Goal: Task Accomplishment & Management: Complete application form

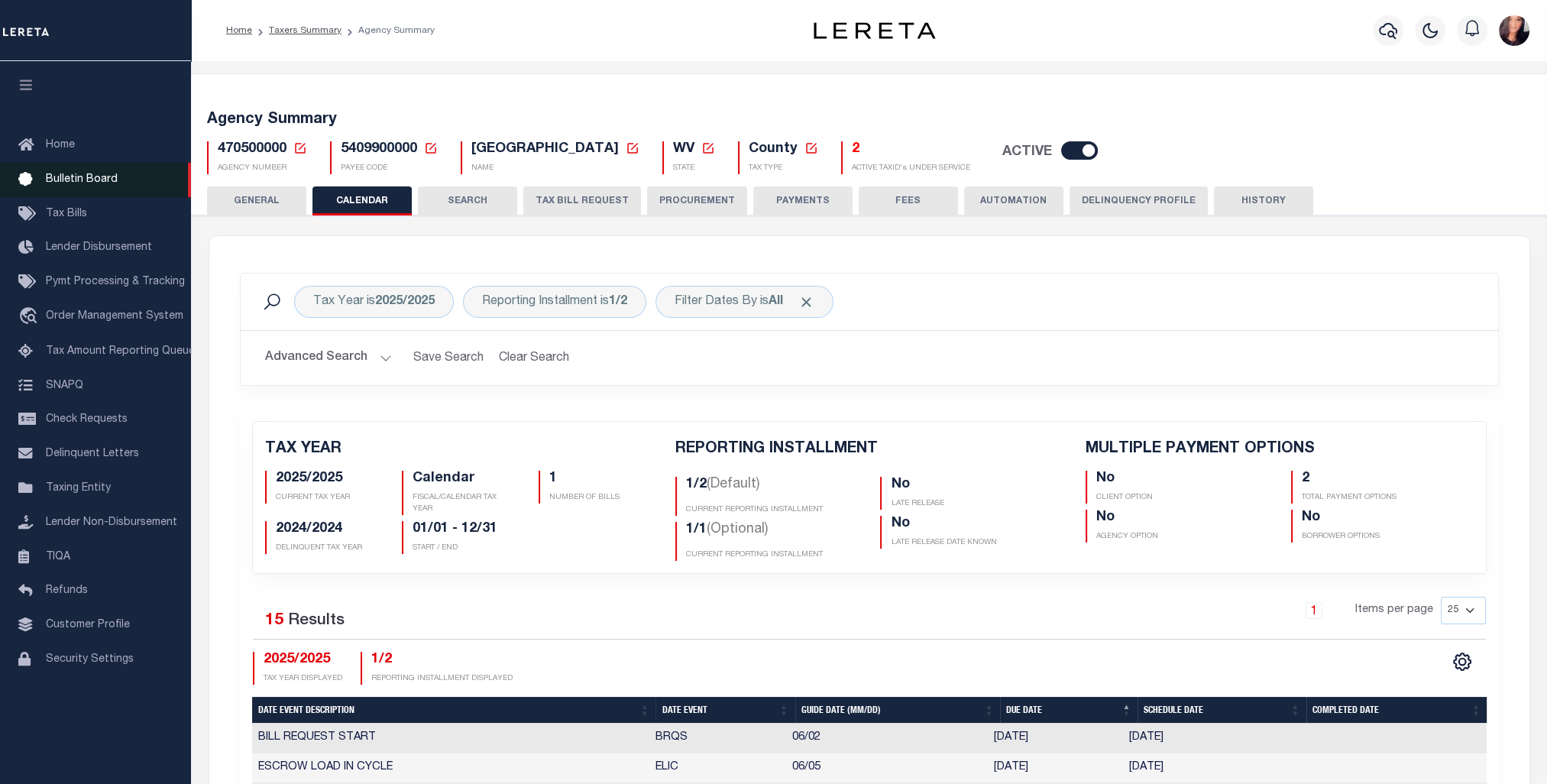
click at [88, 182] on span "Bulletin Board" at bounding box center [81, 179] width 72 height 11
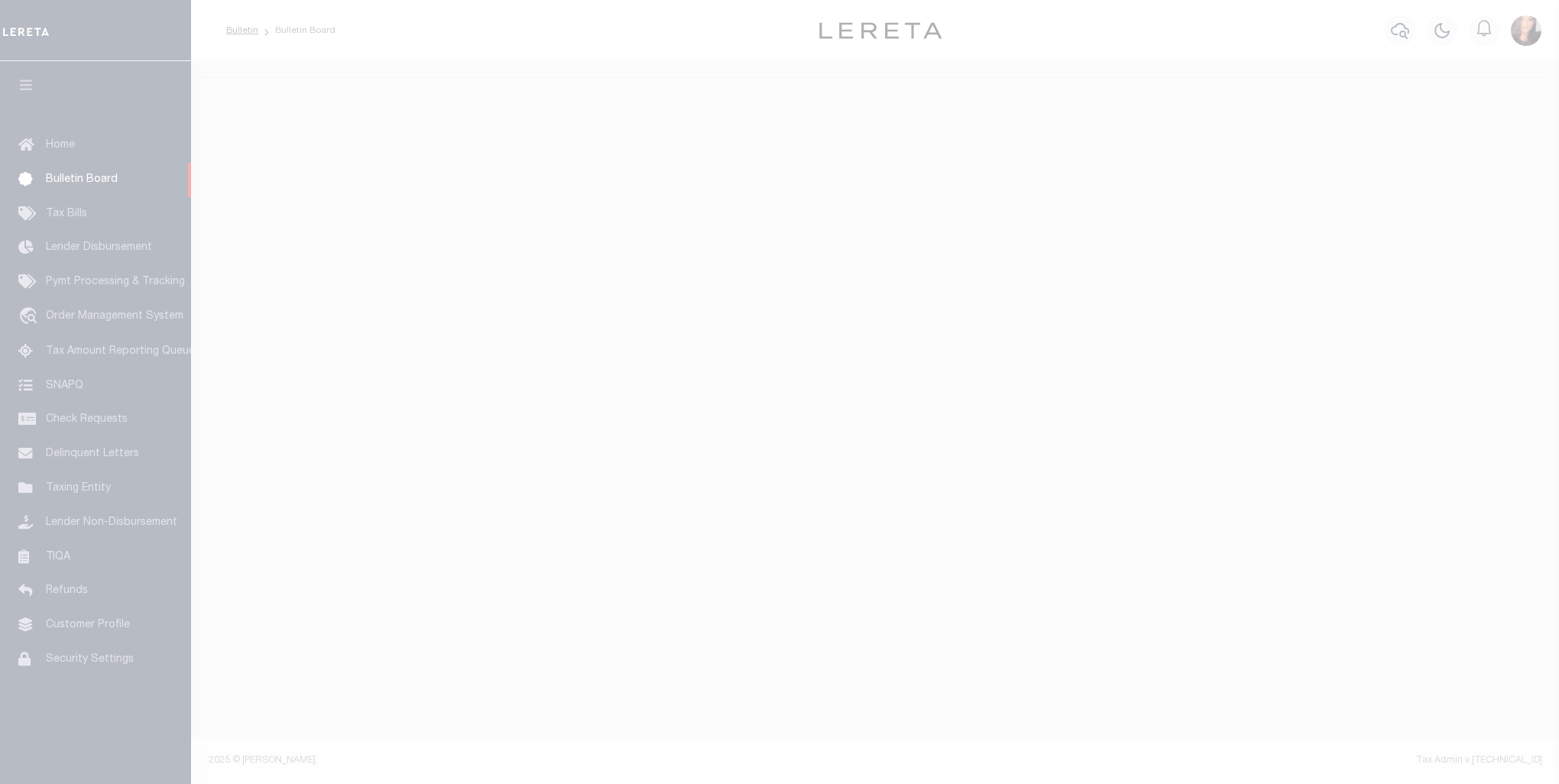
select select "50"
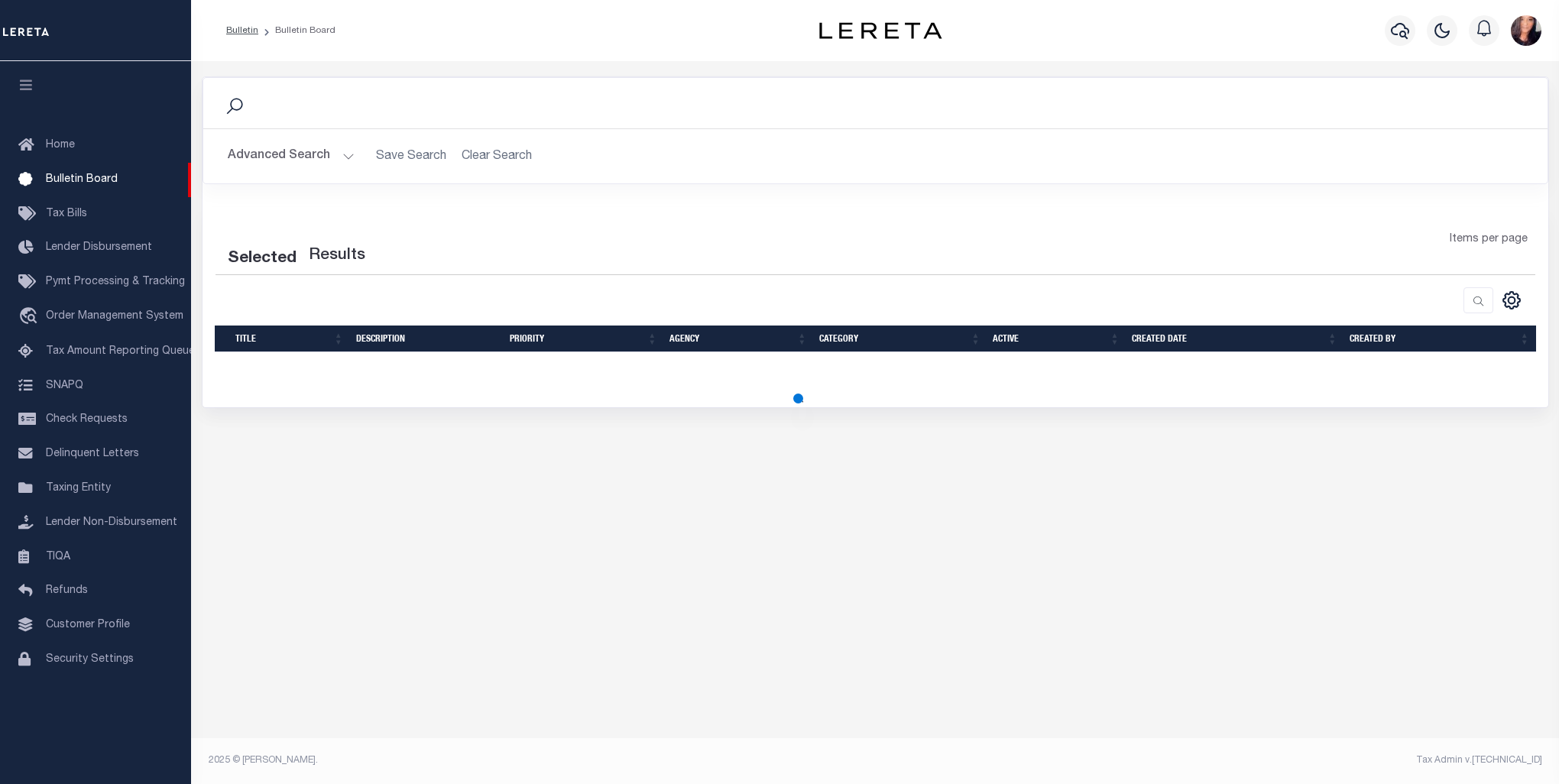
select select "50"
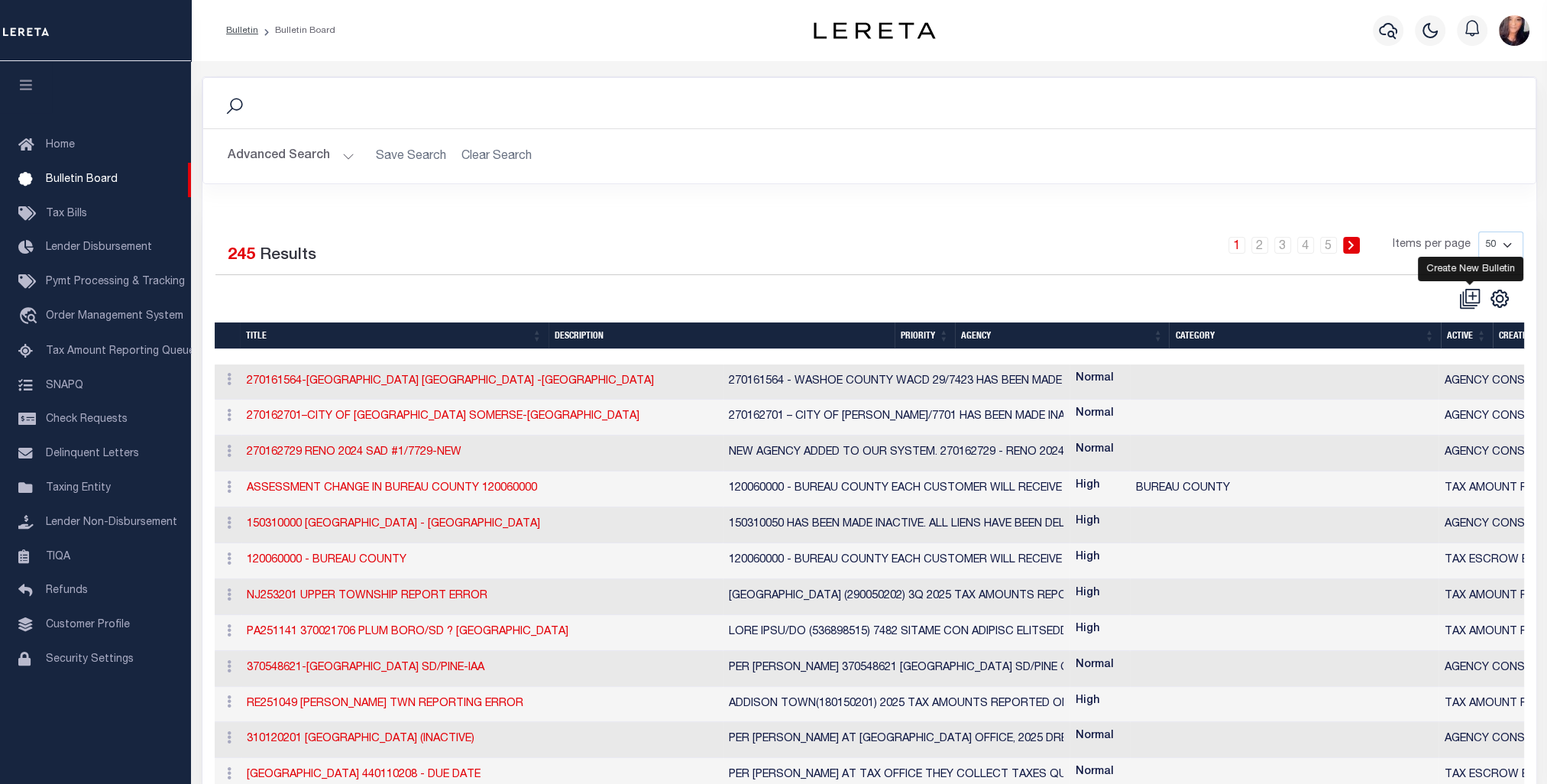
click at [1477, 297] on icon at bounding box center [1469, 298] width 21 height 21
checkbox input "false"
checkbox input "true"
select select
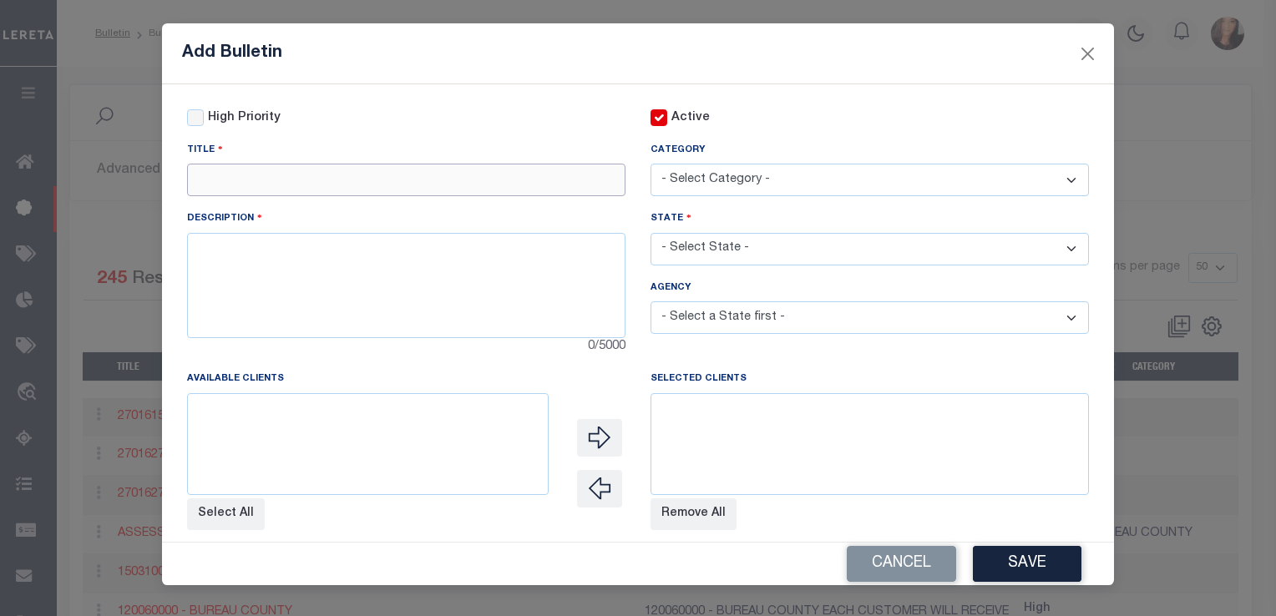
click at [247, 180] on input "text" at bounding box center [406, 180] width 438 height 33
click at [232, 185] on input "text" at bounding box center [406, 180] width 438 height 33
type input "Binghamton [GEOGRAPHIC_DATA]"
click at [249, 255] on textarea at bounding box center [406, 285] width 438 height 105
click at [323, 256] on textarea "Binghamton" at bounding box center [406, 285] width 438 height 105
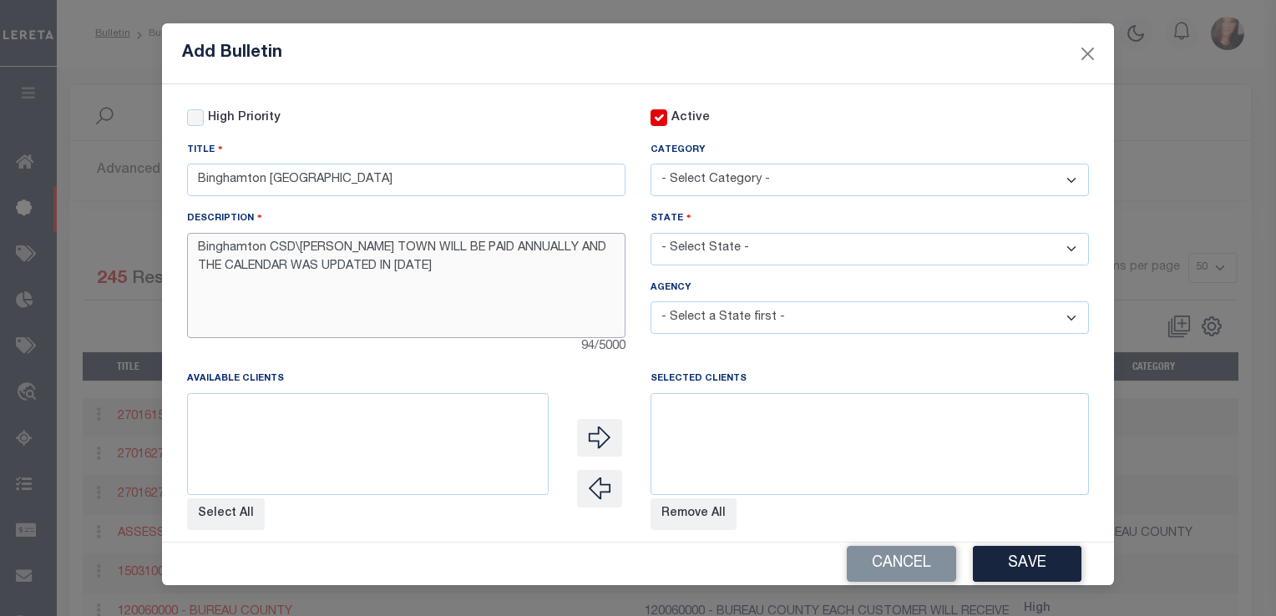
type textarea "Binghamton CSD\[PERSON_NAME] TOWN WILL BE PAID ANNUALLY AND THE CALENDAR WAS UP…"
click at [726, 180] on select "- Select Category - AGENCY CONSOLIDATIONS/SPLITS/INACTIVE DELINQUENCY REPORTING…" at bounding box center [870, 180] width 438 height 33
select select "20"
click at [651, 165] on select "- Select Category - AGENCY CONSOLIDATIONS/SPLITS/INACTIVE DELINQUENCY REPORTING…" at bounding box center [870, 180] width 438 height 33
click at [747, 248] on select "- Select State - [US_STATE] AL AR AZ CA CO [GEOGRAPHIC_DATA] [GEOGRAPHIC_DATA] …" at bounding box center [870, 249] width 438 height 33
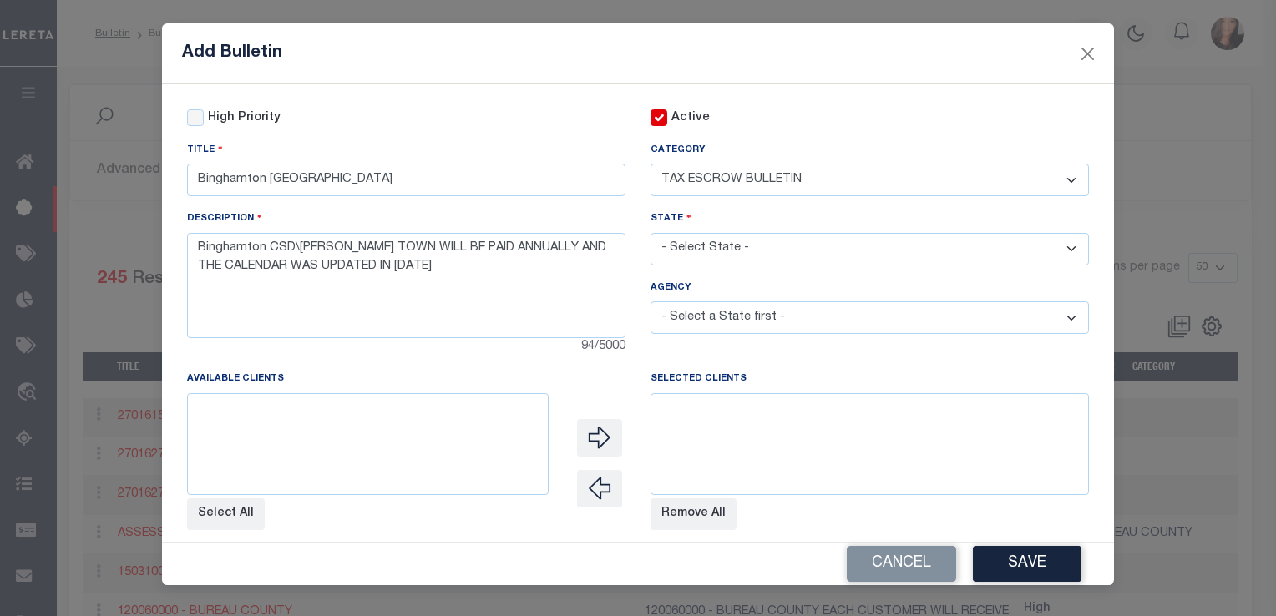
select select "NY"
click at [651, 235] on select "- Select State - [US_STATE] AL AR AZ CA CO [GEOGRAPHIC_DATA] [GEOGRAPHIC_DATA] …" at bounding box center [870, 249] width 438 height 33
select select
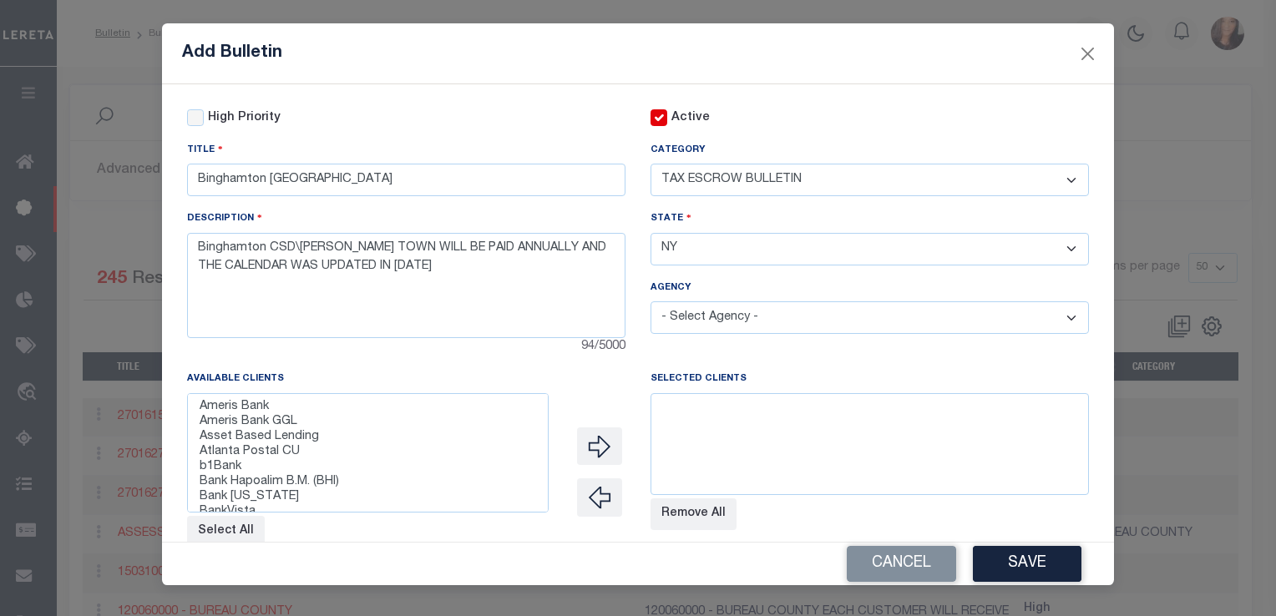
click at [940, 328] on select "- Select Agency - [PERSON_NAME][GEOGRAPHIC_DATA] [PERSON_NAME][GEOGRAPHIC_DATA]…" at bounding box center [870, 317] width 438 height 33
select select "7803021088"
click at [651, 304] on select "- Select Agency - [PERSON_NAME][GEOGRAPHIC_DATA] [PERSON_NAME][GEOGRAPHIC_DATA]…" at bounding box center [870, 317] width 438 height 33
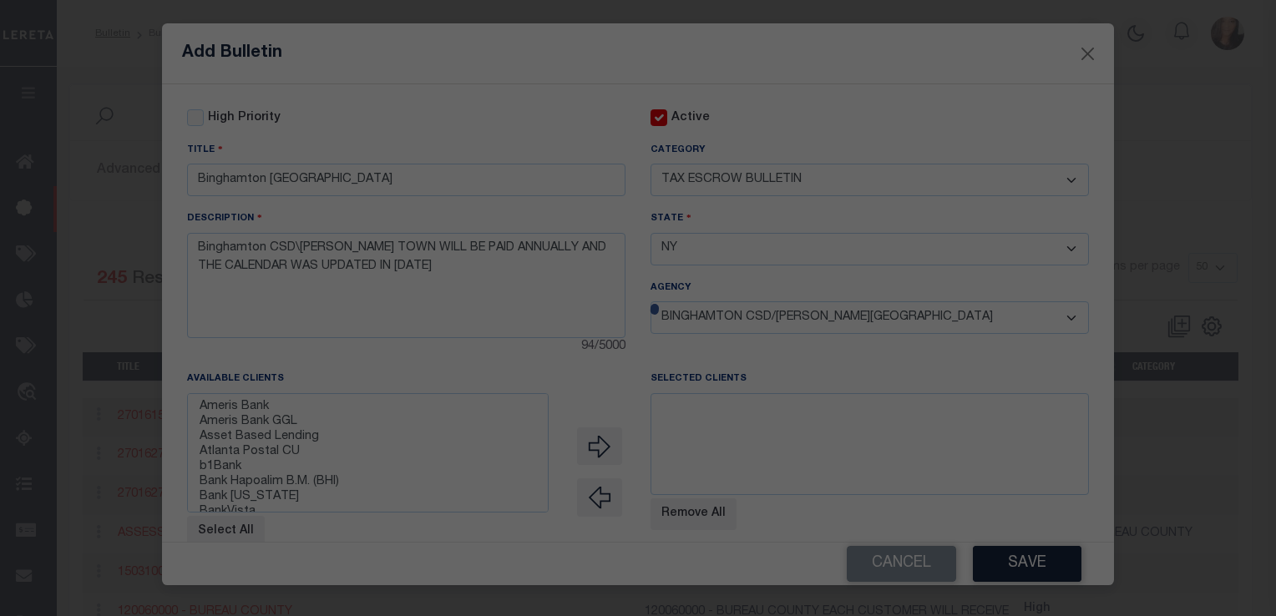
select select
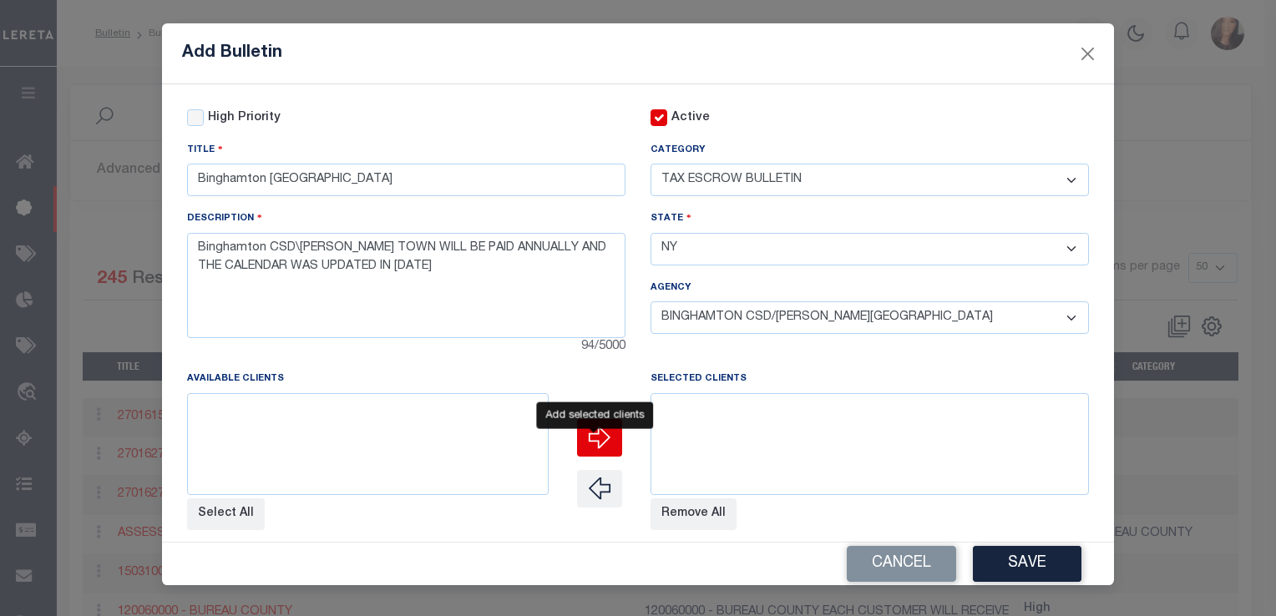
click at [603, 443] on icon "" at bounding box center [599, 437] width 23 height 23
select select
click at [306, 433] on select at bounding box center [368, 444] width 362 height 102
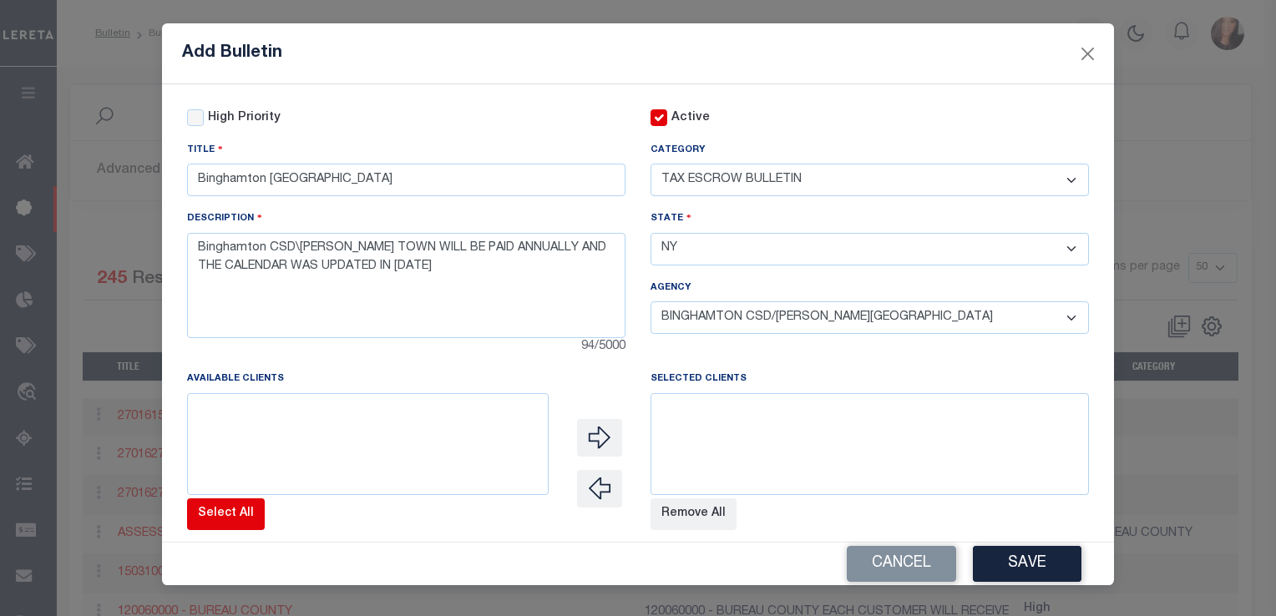
click at [224, 530] on button "Select All" at bounding box center [226, 515] width 78 height 32
select select
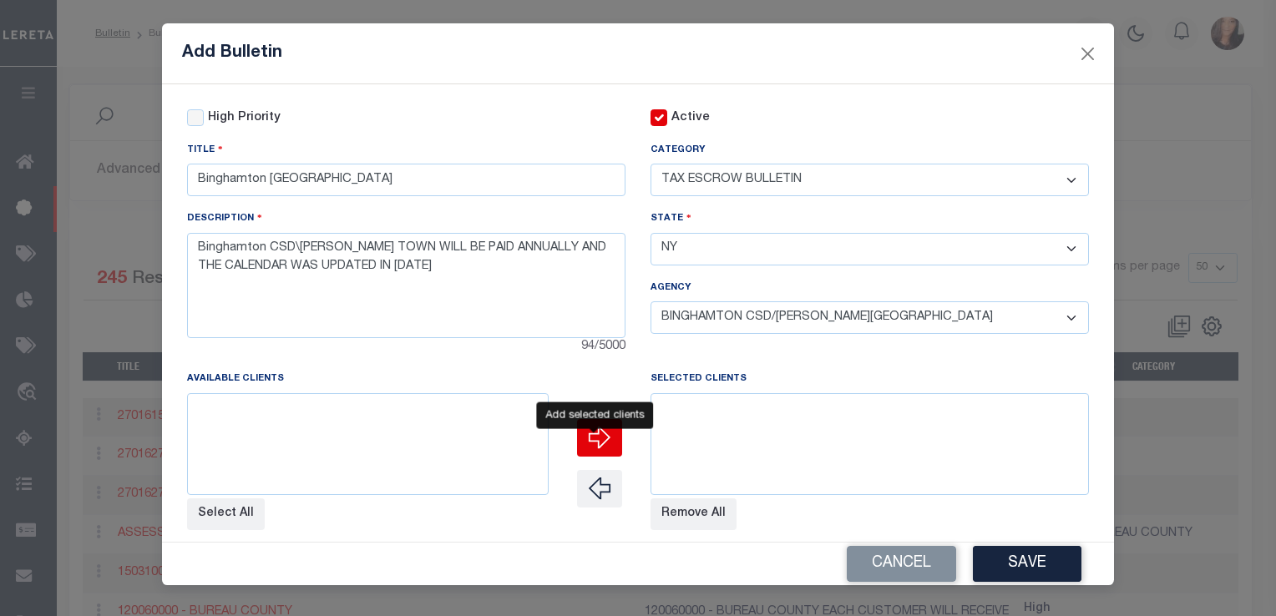
click at [592, 441] on icon "" at bounding box center [600, 438] width 22 height 22
select select
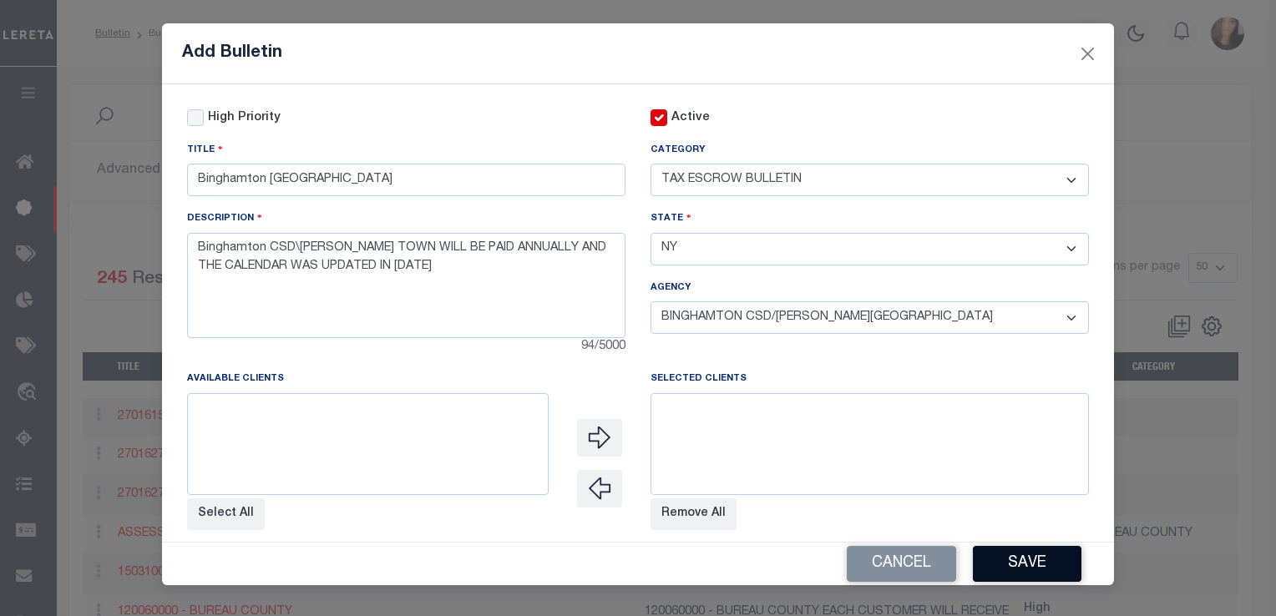
click at [1021, 565] on button "Save" at bounding box center [1027, 564] width 109 height 36
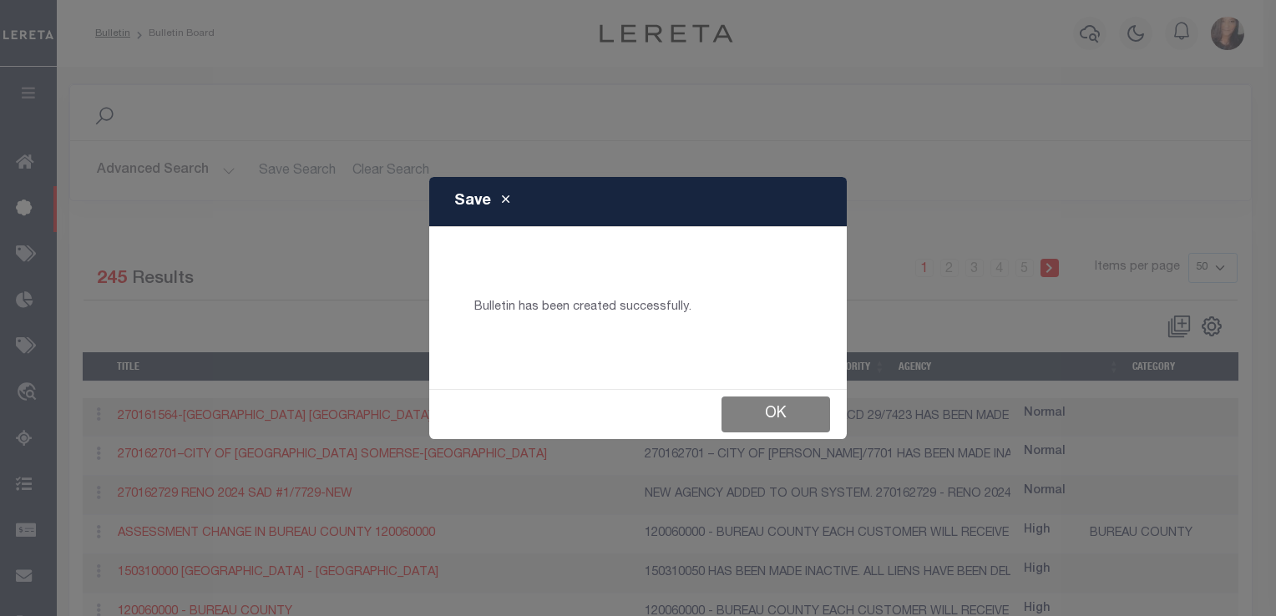
click at [794, 415] on button "Ok" at bounding box center [776, 415] width 109 height 36
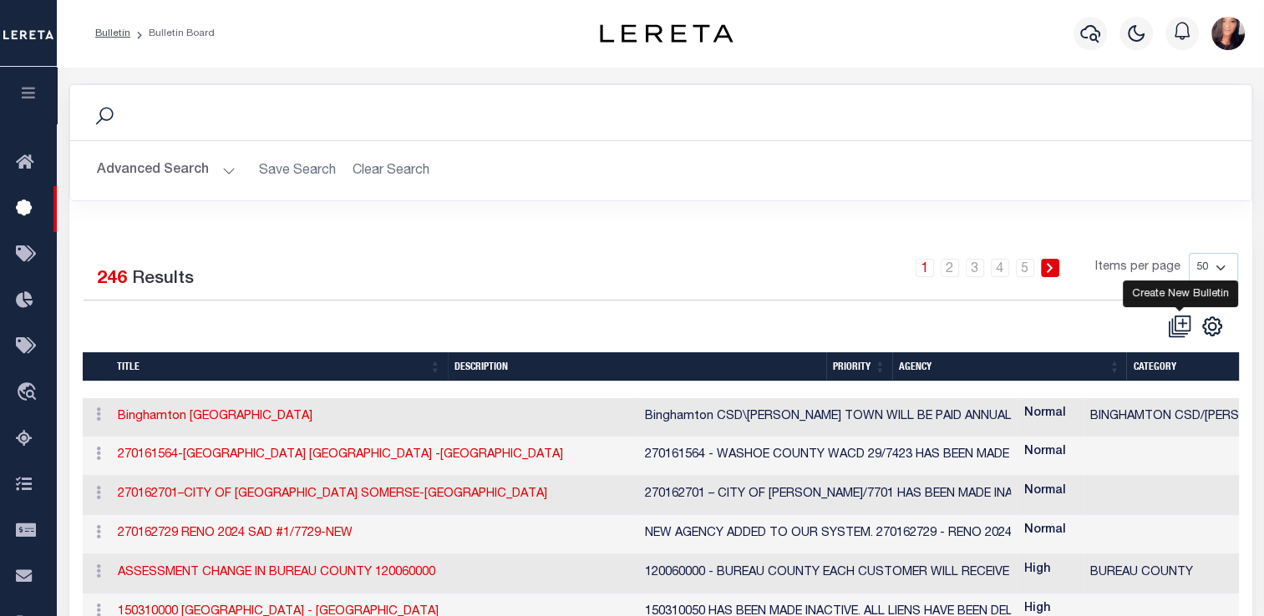
click at [1178, 322] on icon at bounding box center [1179, 326] width 23 height 23
checkbox input "false"
checkbox input "true"
select select
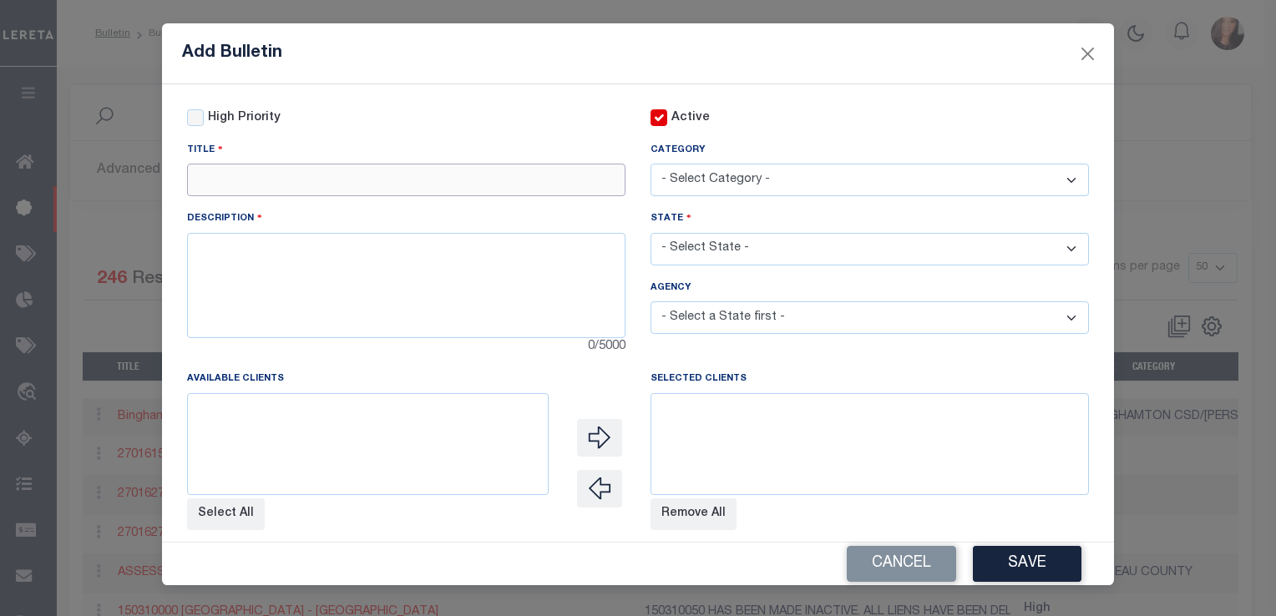
click at [273, 179] on input "text" at bounding box center [406, 180] width 438 height 33
type input "BINGHAMTON CSD [GEOGRAPHIC_DATA]"
click at [371, 292] on textarea at bounding box center [406, 285] width 438 height 105
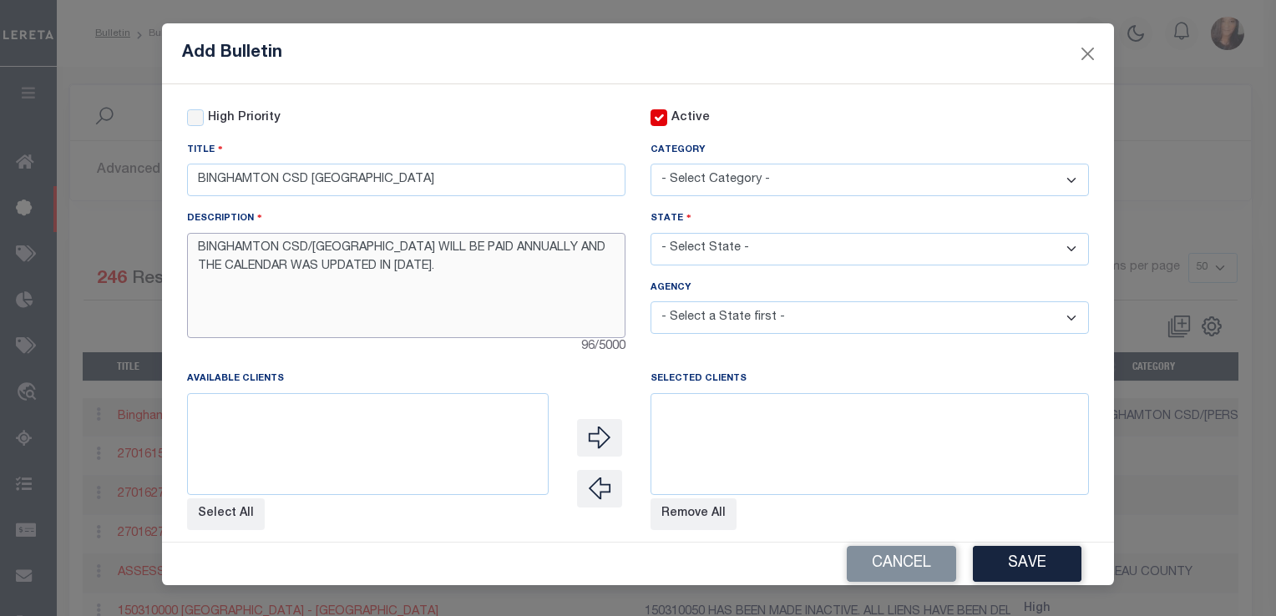
type textarea "BINGHAMTON CSD/[GEOGRAPHIC_DATA] WILL BE PAID ANNUALLY AND THE CALENDAR WAS UPD…"
click at [816, 178] on select "- Select Category - AGENCY CONSOLIDATIONS/SPLITS/INACTIVE DELINQUENCY REPORTING…" at bounding box center [870, 180] width 438 height 33
select select "20"
click at [651, 165] on select "- Select Category - AGENCY CONSOLIDATIONS/SPLITS/INACTIVE DELINQUENCY REPORTING…" at bounding box center [870, 180] width 438 height 33
click at [751, 256] on select "- Select State - [US_STATE] AL AR AZ CA CO [GEOGRAPHIC_DATA] [GEOGRAPHIC_DATA] …" at bounding box center [870, 249] width 438 height 33
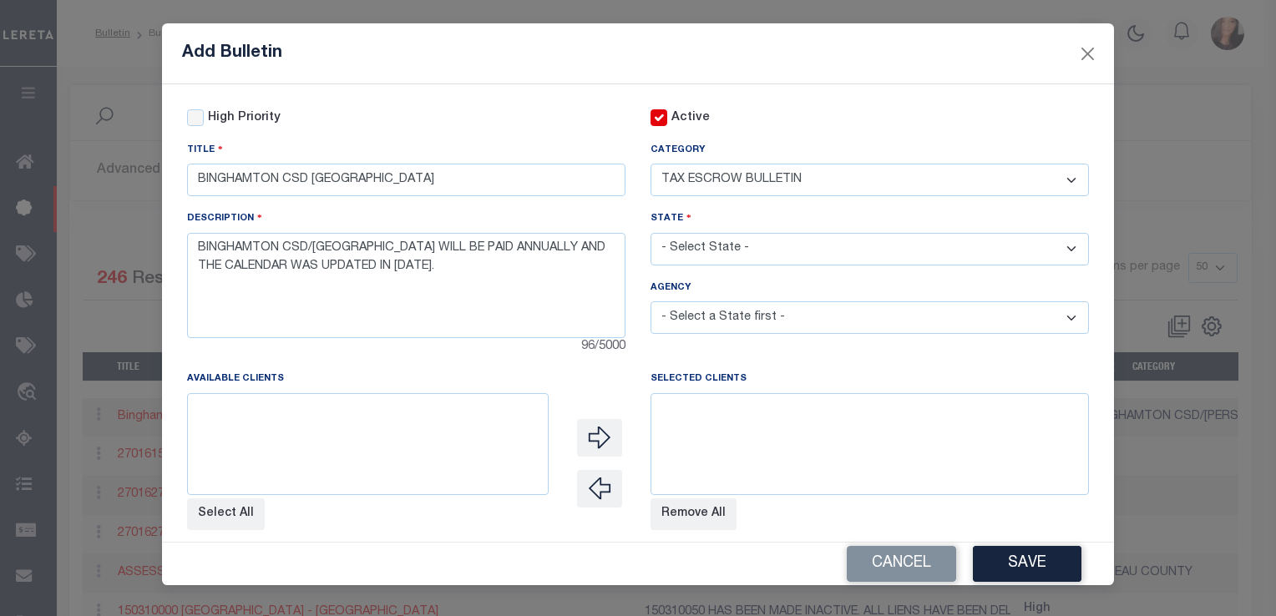
select select "NY"
click at [651, 235] on select "- Select State - [US_STATE] AL AR AZ CA CO [GEOGRAPHIC_DATA] [GEOGRAPHIC_DATA] …" at bounding box center [870, 249] width 438 height 33
select select
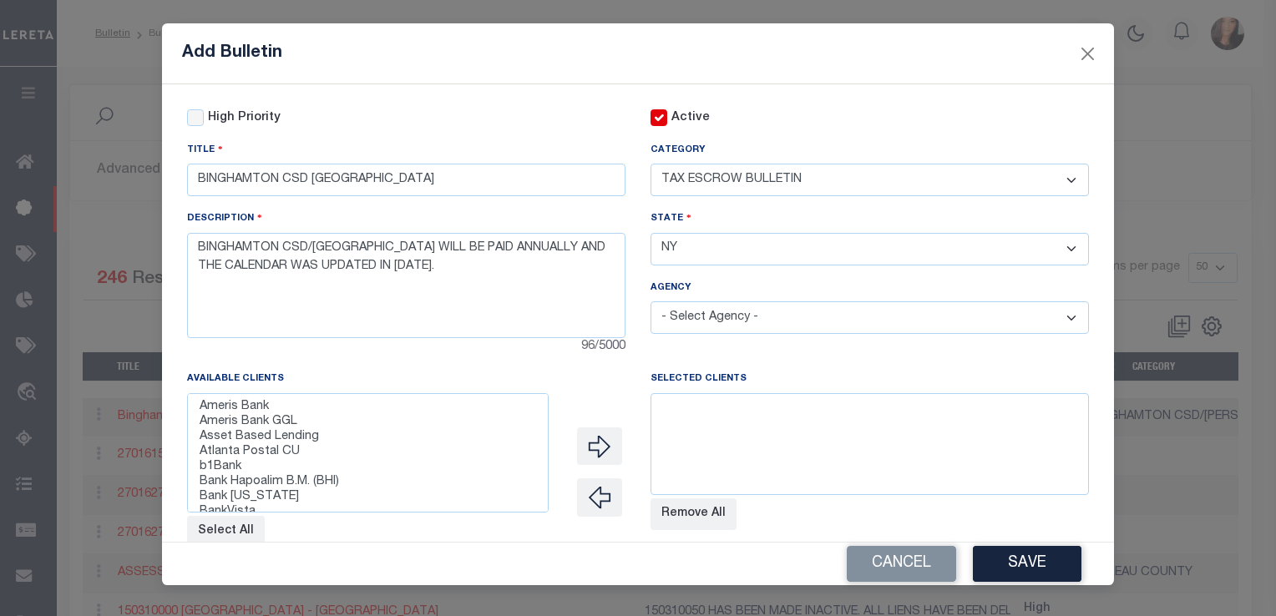
click at [728, 327] on select "- Select Agency - [PERSON_NAME][GEOGRAPHIC_DATA] [PERSON_NAME][GEOGRAPHIC_DATA]…" at bounding box center [870, 317] width 438 height 33
select select "3600716002"
click at [651, 304] on select "- Select Agency - [PERSON_NAME][GEOGRAPHIC_DATA] [PERSON_NAME][GEOGRAPHIC_DATA]…" at bounding box center [870, 317] width 438 height 33
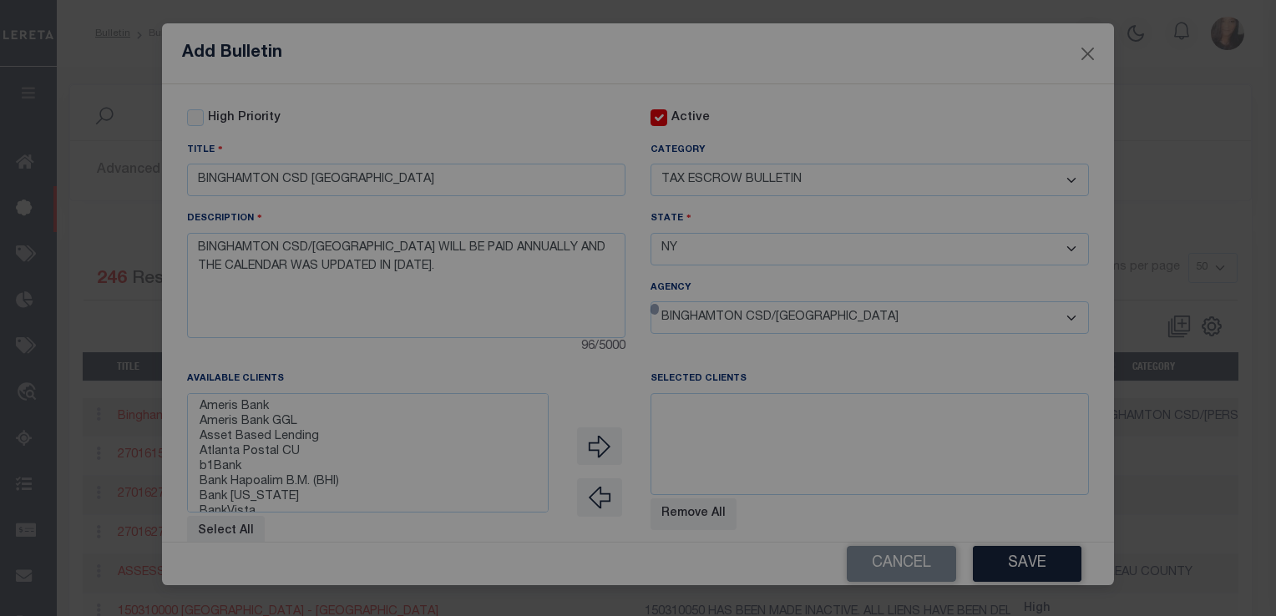
select select
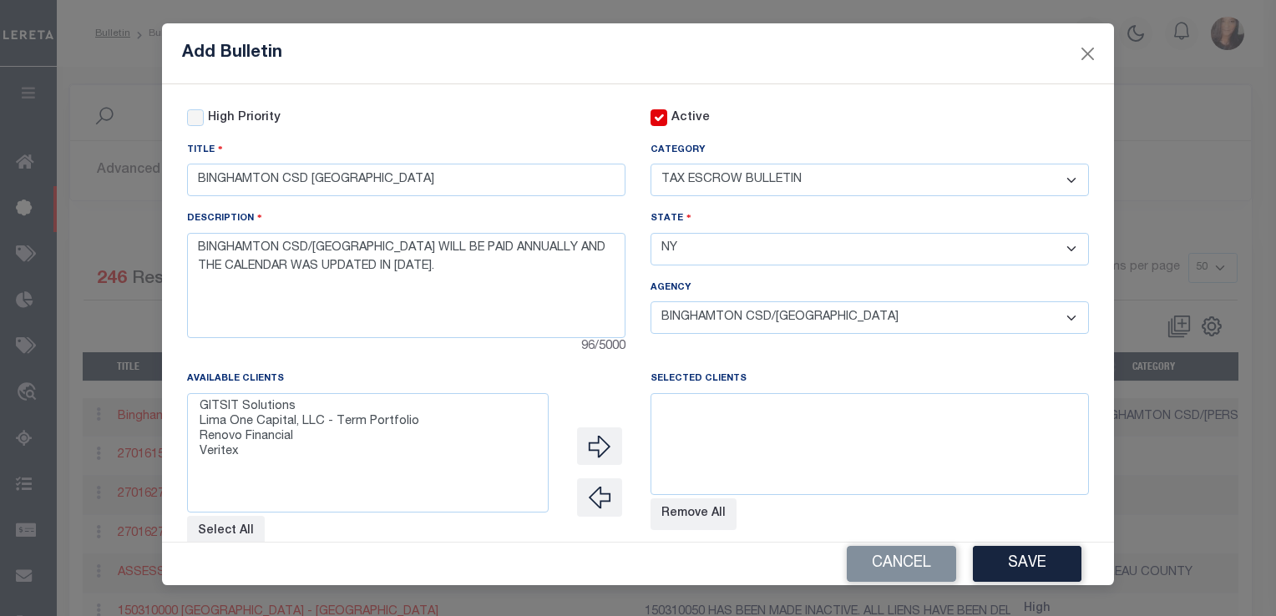
click at [218, 543] on div "Cancel Save" at bounding box center [638, 563] width 952 height 43
click at [220, 536] on button "Select All" at bounding box center [226, 532] width 78 height 32
select select
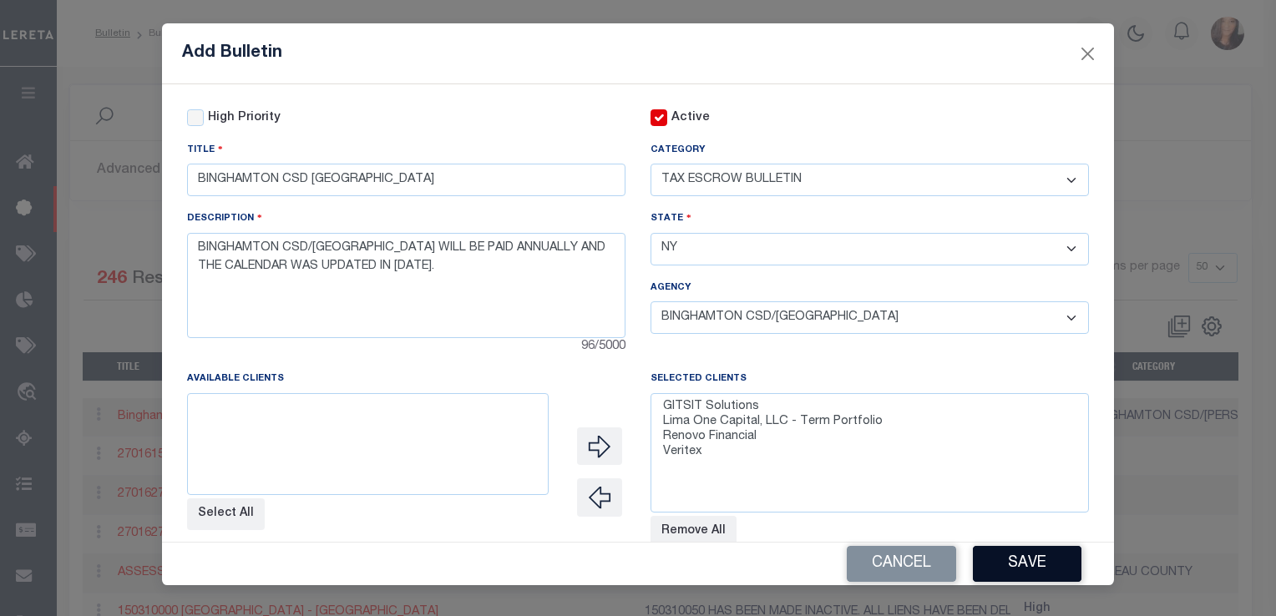
click at [1041, 576] on button "Save" at bounding box center [1027, 564] width 109 height 36
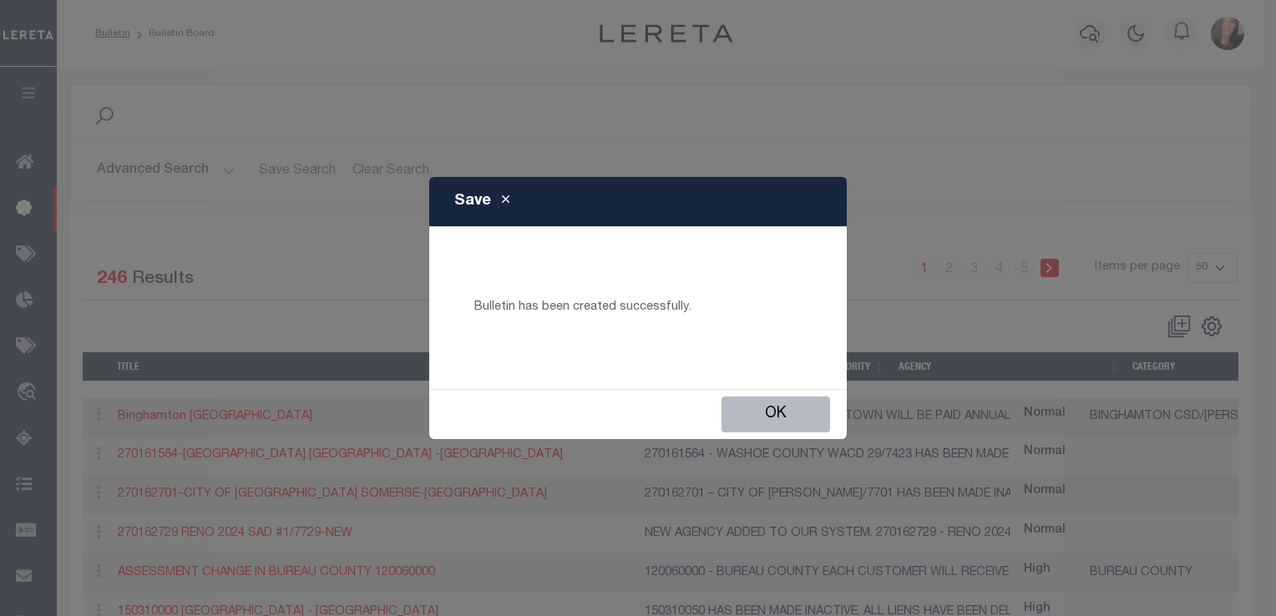
click at [798, 419] on button "Ok" at bounding box center [776, 415] width 109 height 36
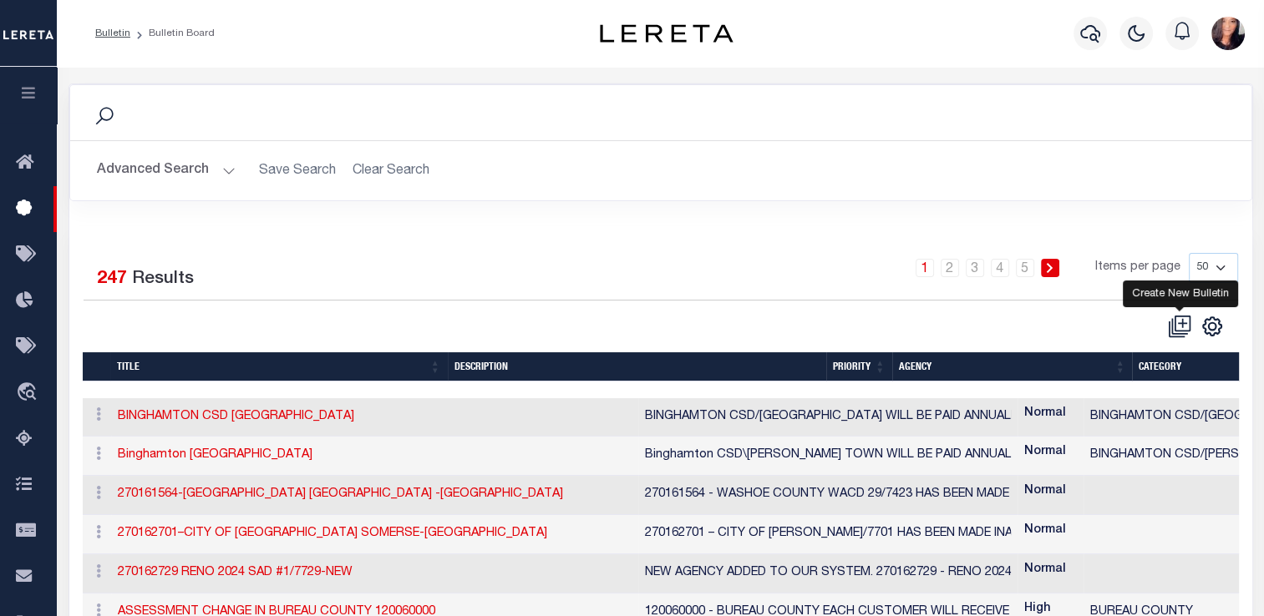
click at [1188, 318] on icon at bounding box center [1181, 323] width 16 height 16
checkbox input "false"
checkbox input "true"
select select
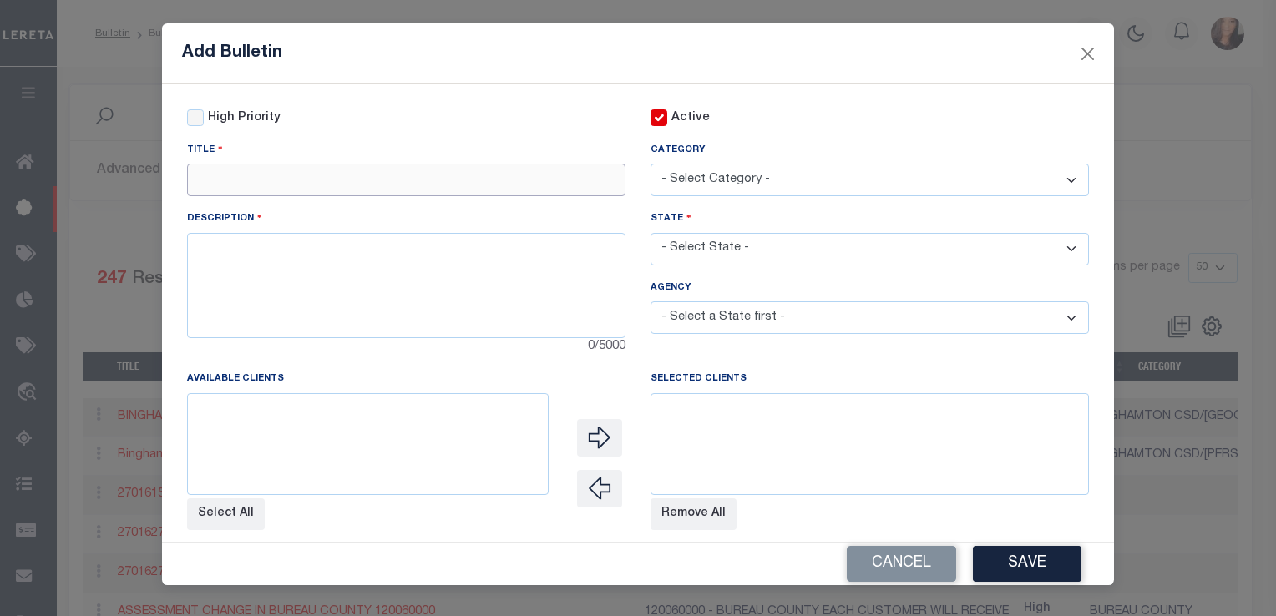
click at [281, 182] on input "text" at bounding box center [406, 180] width 438 height 33
type input "[GEOGRAPHIC_DATA] INSTALLMENT CHANGE"
click at [347, 242] on textarea at bounding box center [406, 285] width 438 height 105
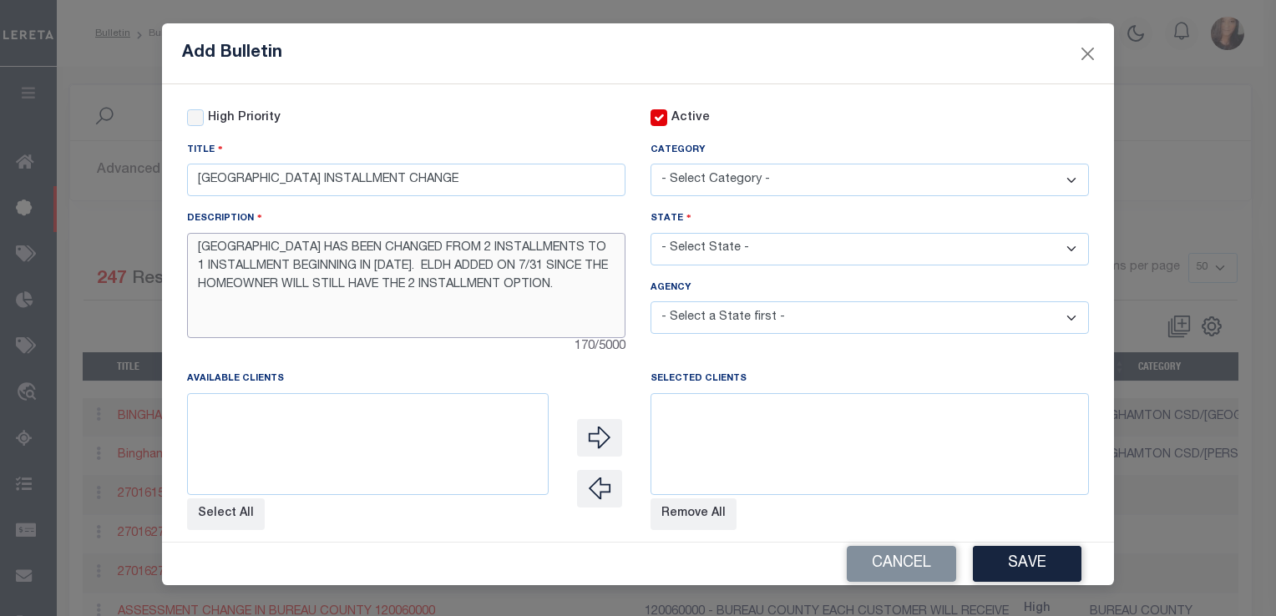
type textarea "[GEOGRAPHIC_DATA] HAS BEEN CHANGED FROM 2 INSTALLMENTS TO 1 INSTALLMENT BEGINNI…"
click at [807, 171] on select "- Select Category - AGENCY CONSOLIDATIONS/SPLITS/INACTIVE DELINQUENCY REPORTING…" at bounding box center [870, 180] width 438 height 33
select select "20"
click at [651, 165] on select "- Select Category - AGENCY CONSOLIDATIONS/SPLITS/INACTIVE DELINQUENCY REPORTING…" at bounding box center [870, 180] width 438 height 33
click at [747, 249] on select "- Select State - [US_STATE] AL AR AZ CA CO [GEOGRAPHIC_DATA] [GEOGRAPHIC_DATA] …" at bounding box center [870, 249] width 438 height 33
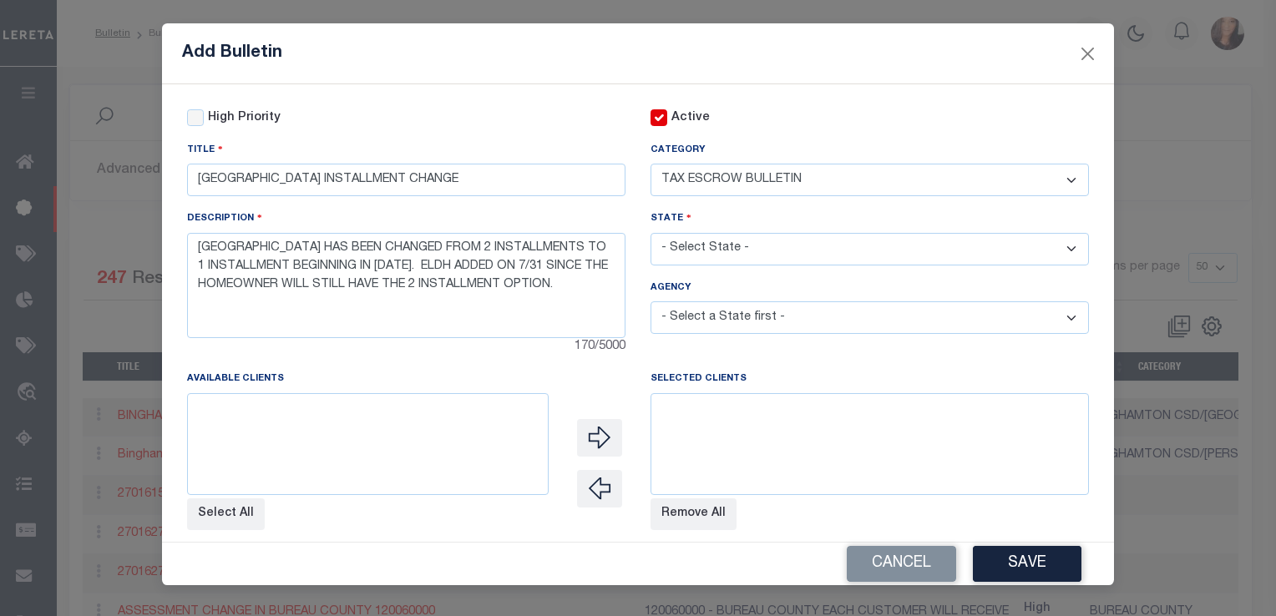
select select "NY"
click at [651, 235] on select "- Select State - [US_STATE] AL AR AZ CA CO [GEOGRAPHIC_DATA] [GEOGRAPHIC_DATA] …" at bounding box center [870, 249] width 438 height 33
select select
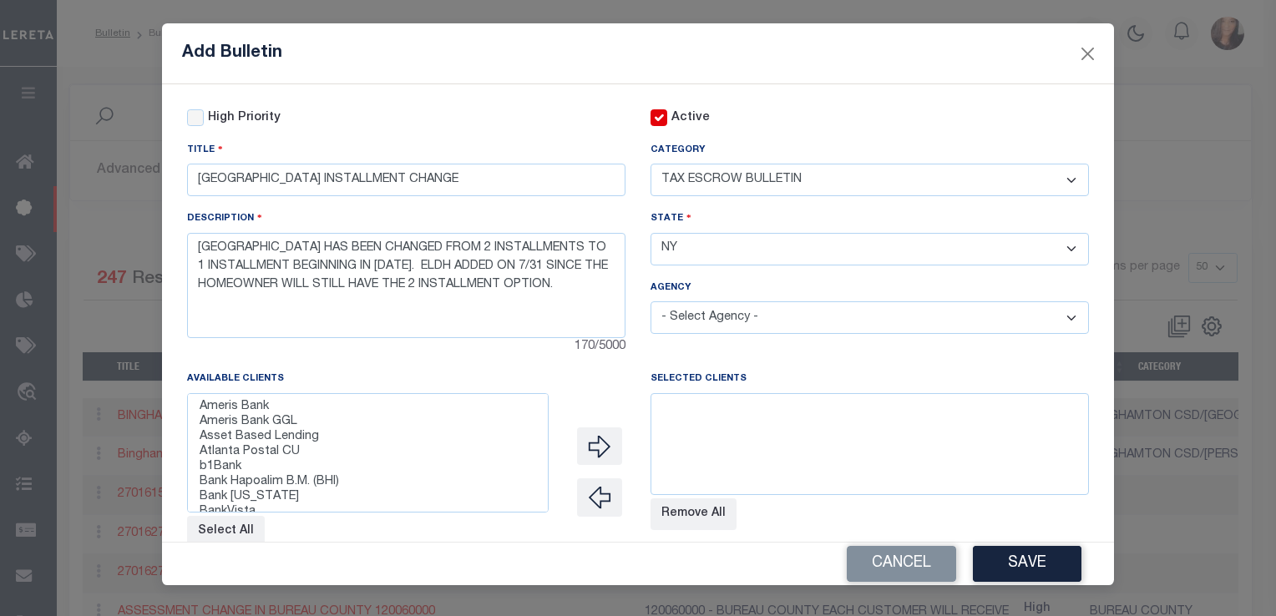
click at [737, 326] on select "- Select Agency - [PERSON_NAME][GEOGRAPHIC_DATA] [PERSON_NAME][GEOGRAPHIC_DATA]…" at bounding box center [870, 317] width 438 height 33
select select "3600704001"
click at [651, 304] on select "- Select Agency - [PERSON_NAME][GEOGRAPHIC_DATA] [PERSON_NAME][GEOGRAPHIC_DATA]…" at bounding box center [870, 317] width 438 height 33
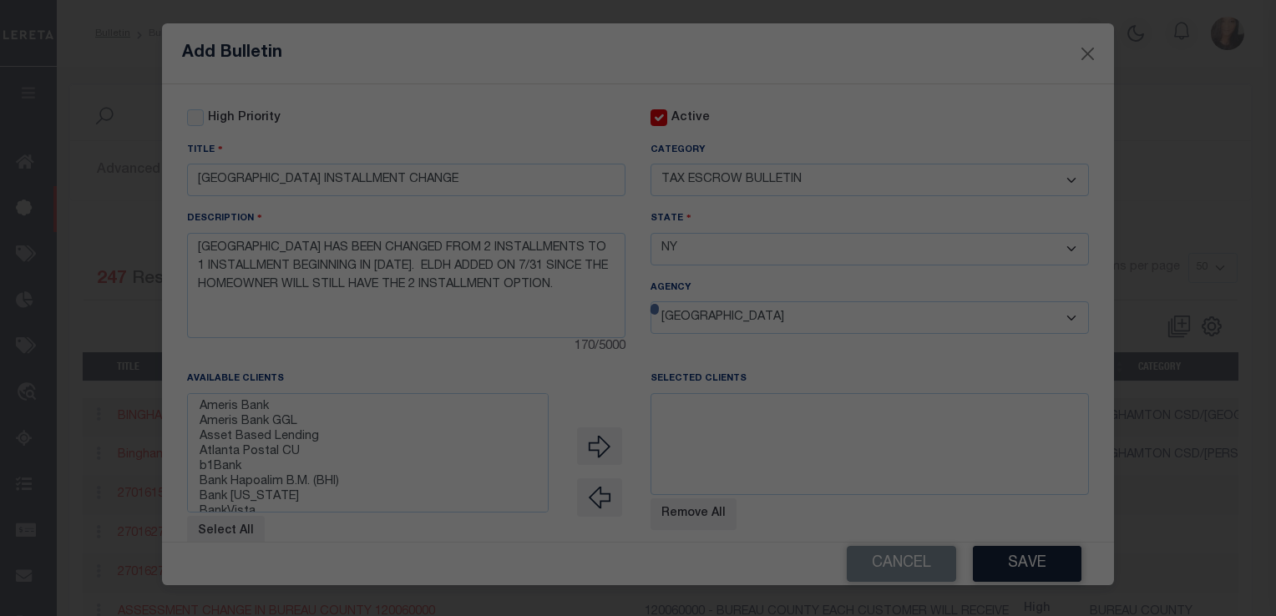
select select
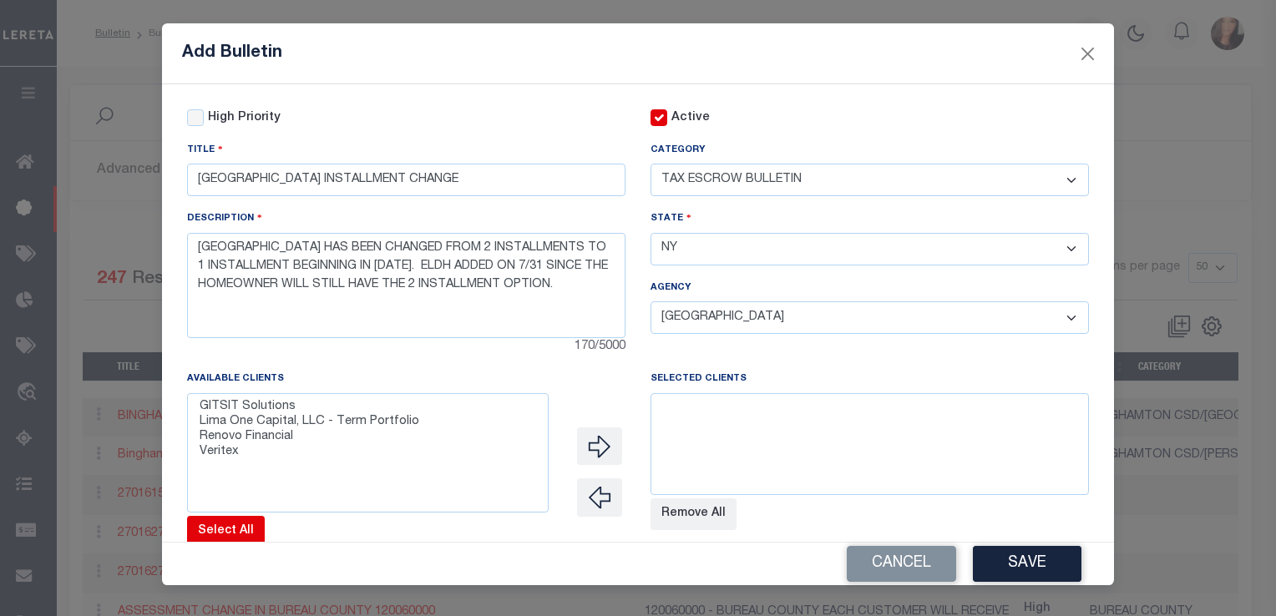
click at [214, 532] on button "Select All" at bounding box center [226, 532] width 78 height 32
select select
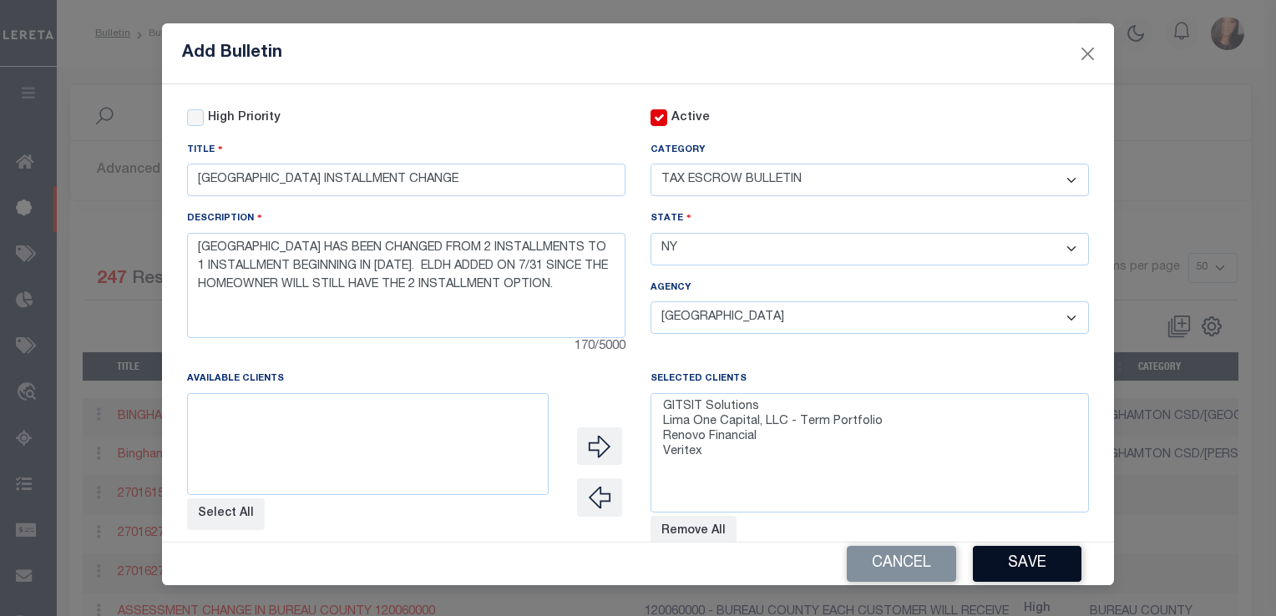
click at [1038, 568] on button "Save" at bounding box center [1027, 564] width 109 height 36
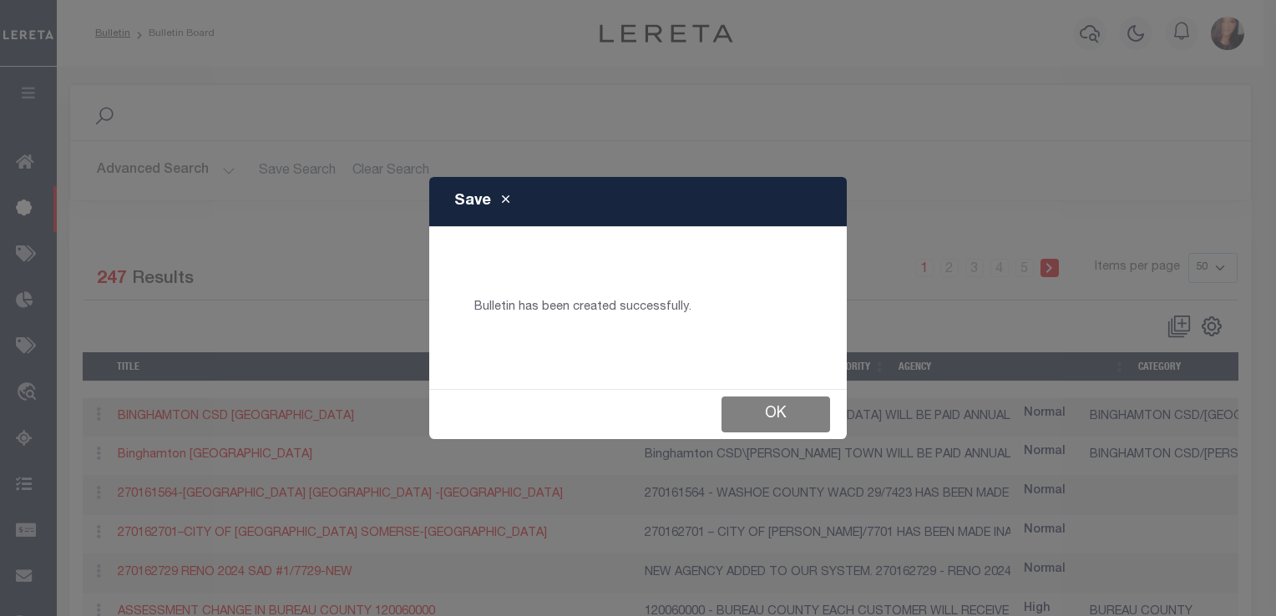
click at [778, 423] on button "Ok" at bounding box center [776, 415] width 109 height 36
